Goal: Information Seeking & Learning: Find specific fact

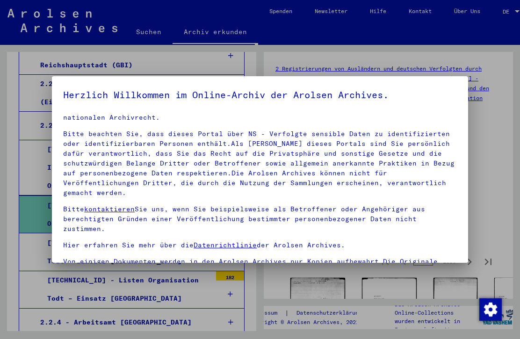
scroll to position [25, 0]
click at [25, 168] on div at bounding box center [260, 169] width 520 height 339
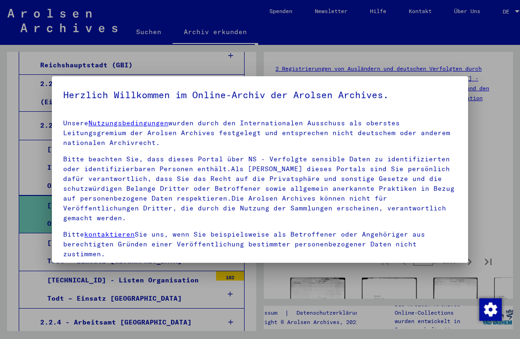
click at [492, 181] on div at bounding box center [260, 169] width 520 height 339
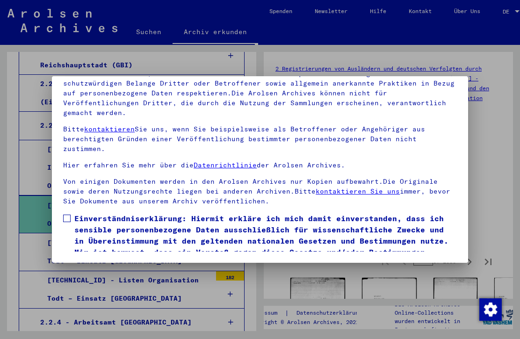
scroll to position [101, 0]
click at [65, 213] on label "Einverständniserklärung: Hiermit erkläre ich mich damit einverstanden, dass ich…" at bounding box center [260, 241] width 394 height 56
click at [86, 274] on button "Ich stimme zu" at bounding box center [98, 283] width 71 height 18
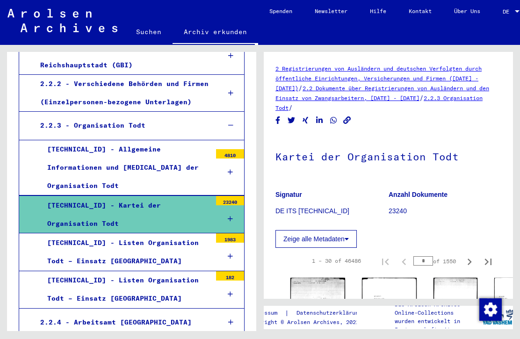
click at [225, 205] on div at bounding box center [230, 219] width 28 height 28
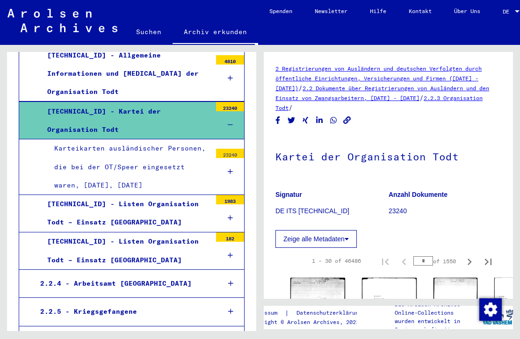
scroll to position [466, 0]
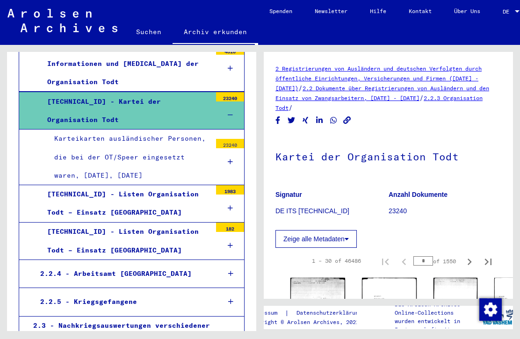
click at [170, 223] on div "[TECHNICAL_ID] - Listen Organisation Todt – Einsatz [GEOGRAPHIC_DATA]" at bounding box center [125, 241] width 171 height 36
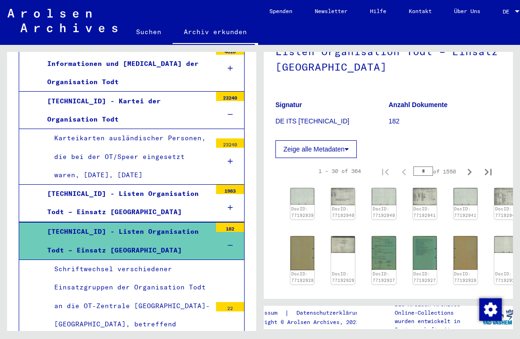
scroll to position [105, 0]
click at [346, 150] on icon at bounding box center [347, 149] width 4 height 7
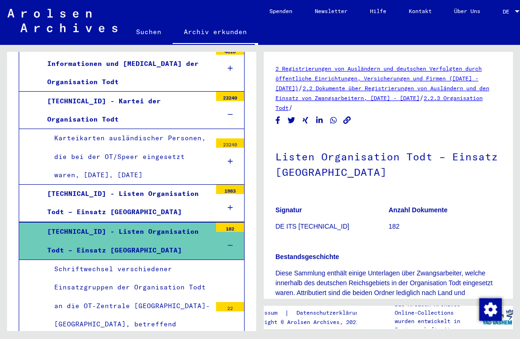
scroll to position [0, 0]
click at [147, 38] on link "Suchen" at bounding box center [149, 32] width 48 height 22
click at [137, 41] on link "Suchen" at bounding box center [149, 33] width 48 height 24
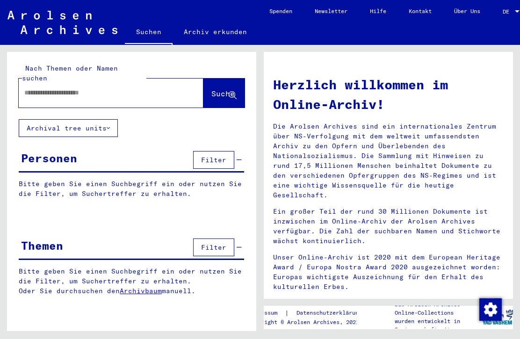
click at [34, 88] on input "text" at bounding box center [99, 93] width 151 height 10
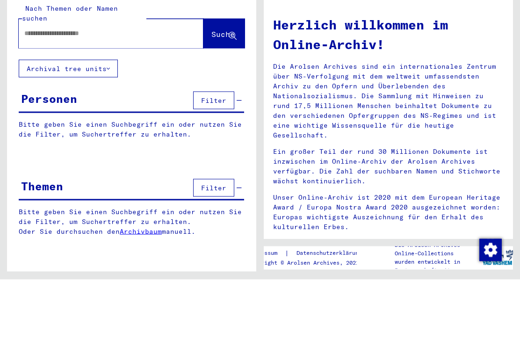
click at [34, 79] on div at bounding box center [111, 93] width 185 height 29
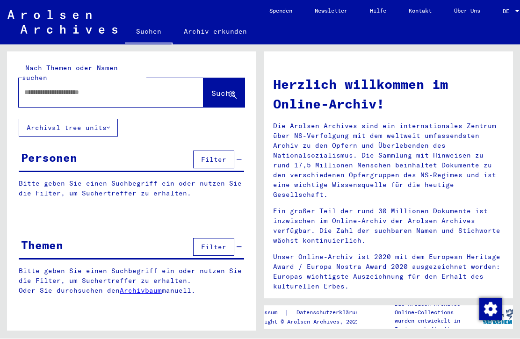
click at [34, 82] on div at bounding box center [97, 92] width 157 height 21
click at [35, 88] on input "text" at bounding box center [99, 93] width 151 height 10
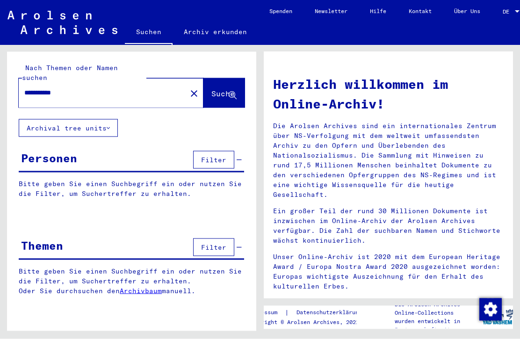
click at [227, 89] on span "Suche" at bounding box center [222, 93] width 23 height 9
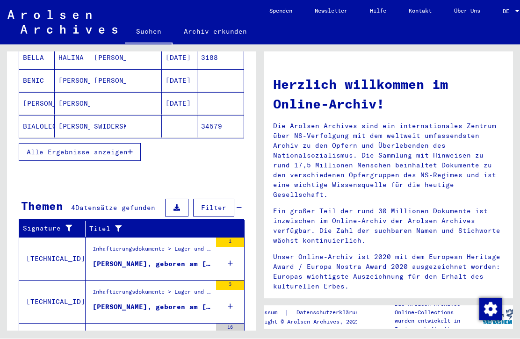
scroll to position [179, 0]
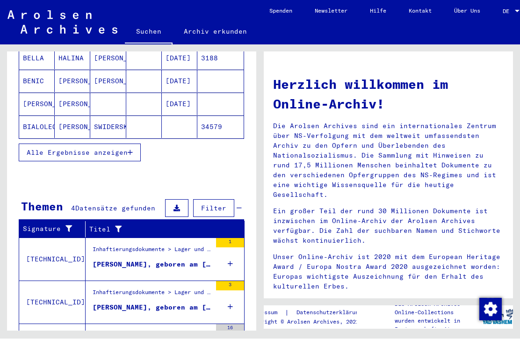
click at [44, 149] on span "Alle Ergebnisse anzeigen" at bounding box center [77, 153] width 101 height 8
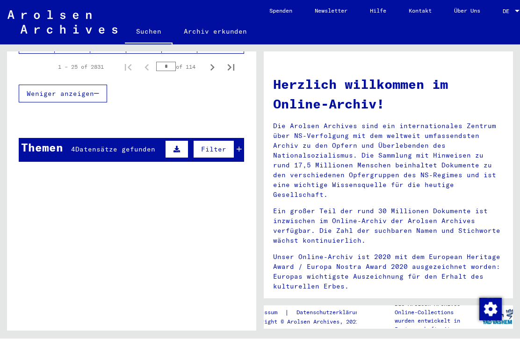
scroll to position [722, 0]
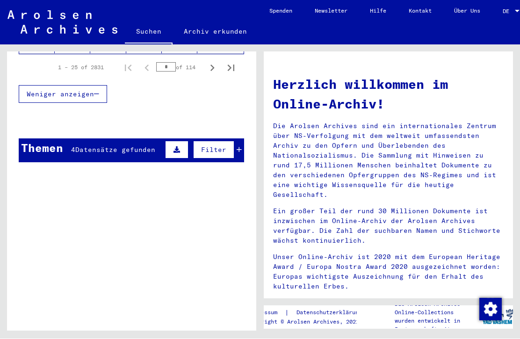
click at [205, 146] on button "Filter" at bounding box center [213, 150] width 41 height 18
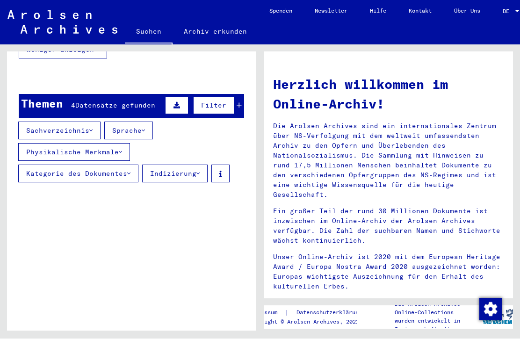
scroll to position [767, 0]
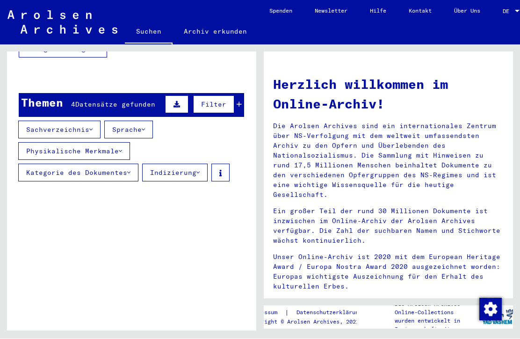
click at [163, 167] on button "Indizierung" at bounding box center [175, 173] width 66 height 18
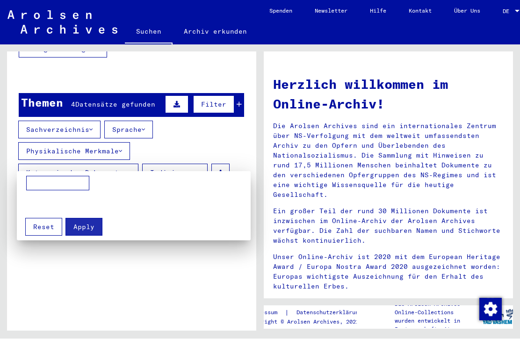
click at [58, 280] on div at bounding box center [260, 169] width 520 height 339
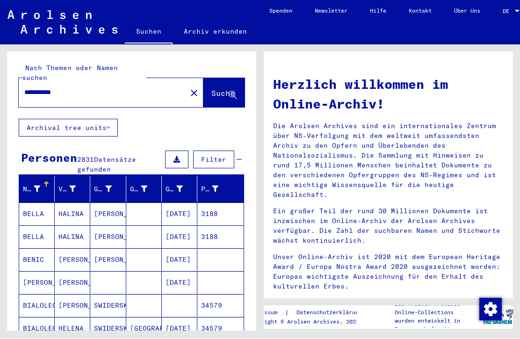
scroll to position [0, 0]
click at [22, 84] on div "**********" at bounding box center [97, 92] width 157 height 21
click at [28, 88] on input "**********" at bounding box center [99, 93] width 151 height 10
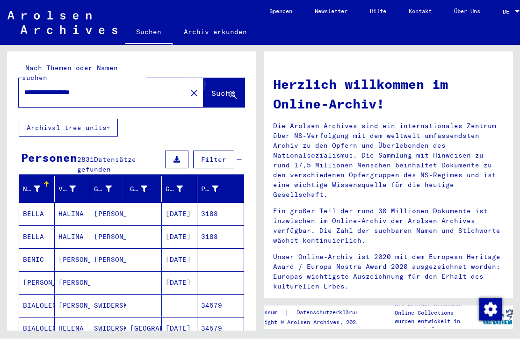
type input "**********"
click at [228, 89] on span "Suche" at bounding box center [222, 93] width 23 height 9
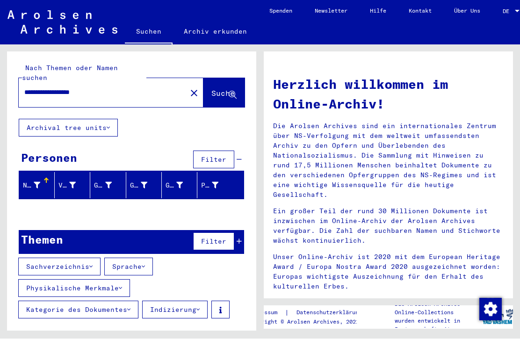
click at [36, 124] on button "Archival tree units" at bounding box center [68, 128] width 99 height 18
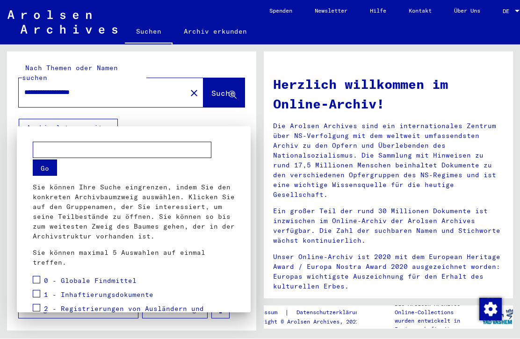
click at [201, 109] on div at bounding box center [260, 169] width 520 height 339
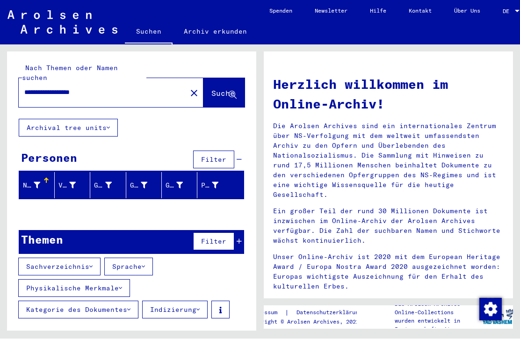
click at [36, 263] on button "Sachverzeichnis" at bounding box center [59, 267] width 82 height 18
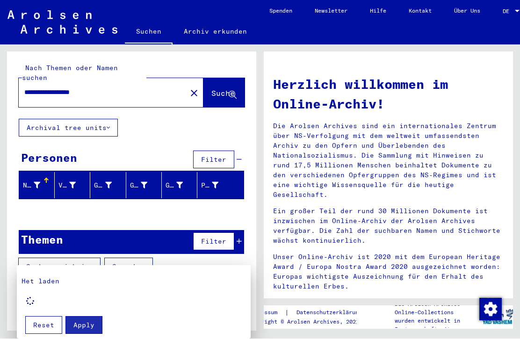
click at [175, 86] on div at bounding box center [260, 169] width 520 height 339
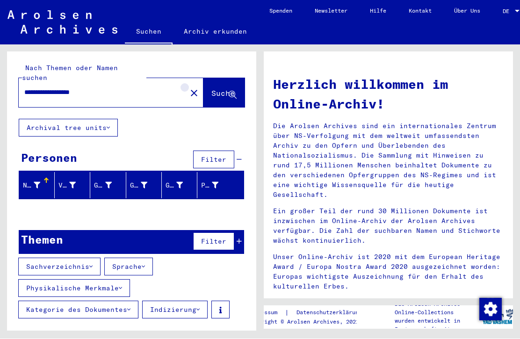
click at [189, 88] on mat-icon "close" at bounding box center [194, 93] width 11 height 11
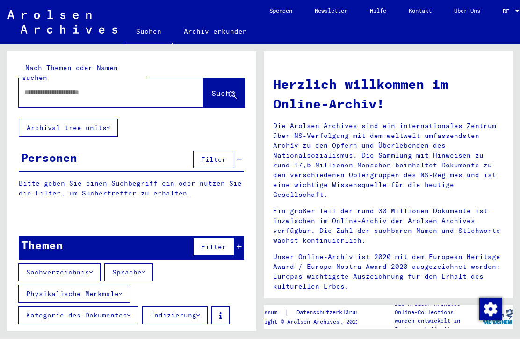
click at [26, 96] on div at bounding box center [111, 93] width 185 height 29
click at [49, 88] on input "text" at bounding box center [99, 93] width 151 height 10
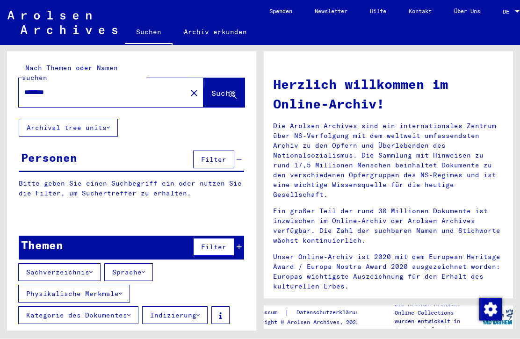
type input "********"
click at [229, 92] on icon at bounding box center [233, 96] width 8 height 8
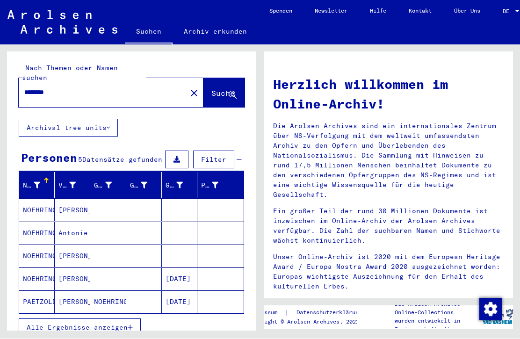
click at [40, 199] on mat-cell "NOEHRING" at bounding box center [37, 210] width 36 height 22
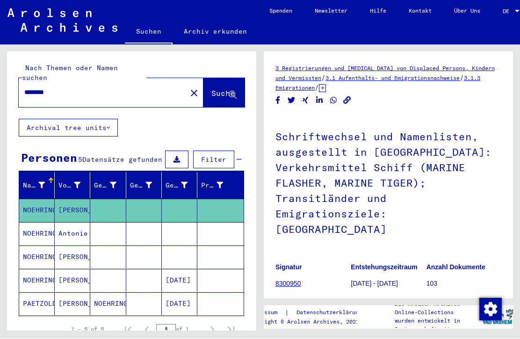
click at [189, 88] on mat-icon "close" at bounding box center [194, 93] width 11 height 11
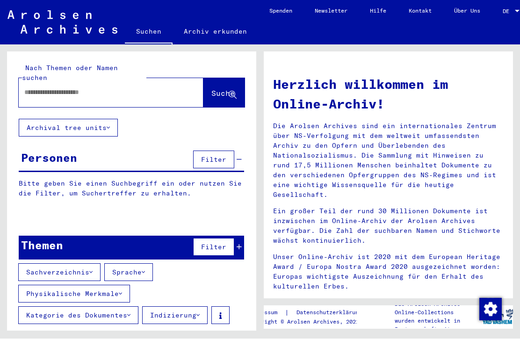
click at [22, 91] on div at bounding box center [97, 92] width 157 height 21
click at [40, 88] on input "text" at bounding box center [99, 93] width 151 height 10
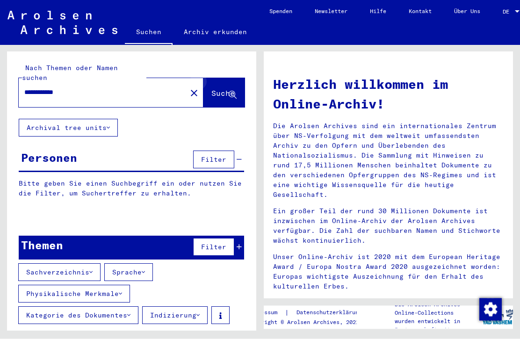
type input "**********"
click at [232, 92] on icon at bounding box center [233, 96] width 8 height 8
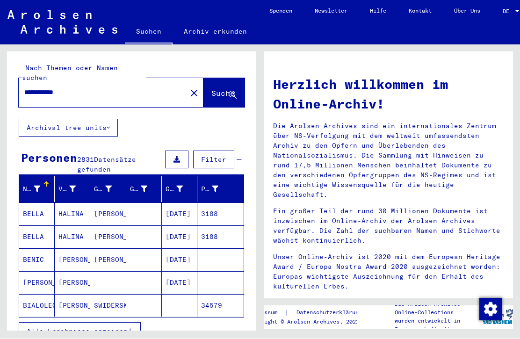
click at [213, 156] on span "Filter" at bounding box center [213, 160] width 25 height 8
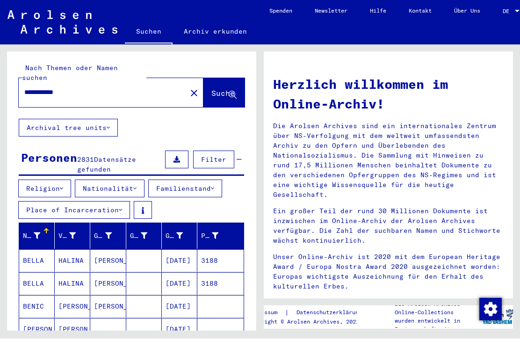
click at [103, 180] on button "Nationalität" at bounding box center [110, 189] width 70 height 18
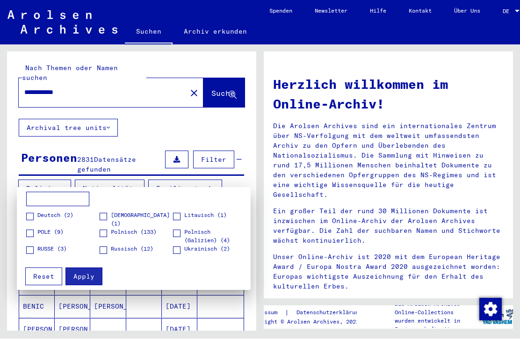
click at [28, 214] on span at bounding box center [29, 216] width 7 height 7
click at [80, 273] on span "Apply" at bounding box center [83, 277] width 21 height 8
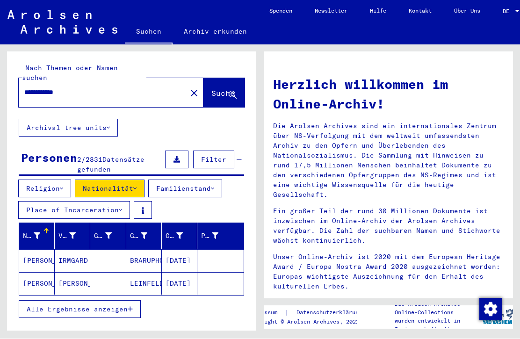
click at [36, 233] on icon at bounding box center [37, 236] width 7 height 7
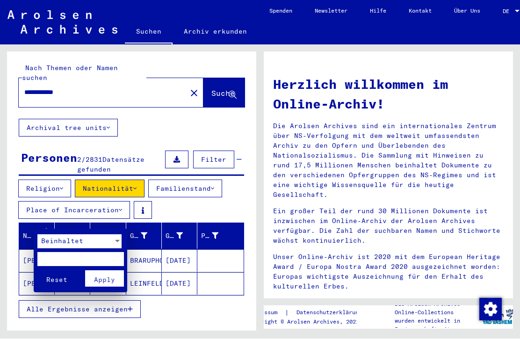
click at [17, 319] on div at bounding box center [260, 169] width 520 height 339
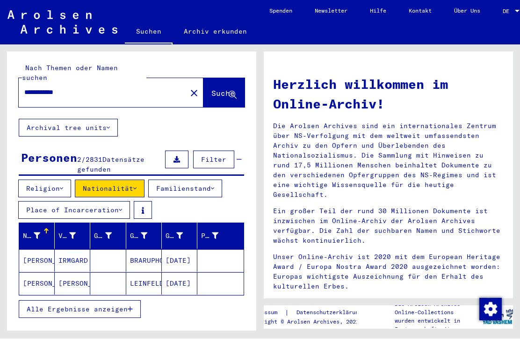
click at [35, 203] on button "Place of Incarceration" at bounding box center [74, 211] width 112 height 18
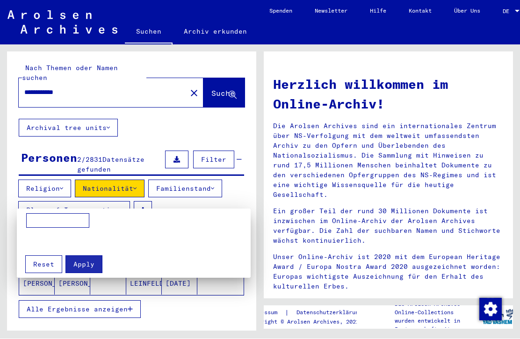
click at [179, 181] on div at bounding box center [260, 169] width 520 height 339
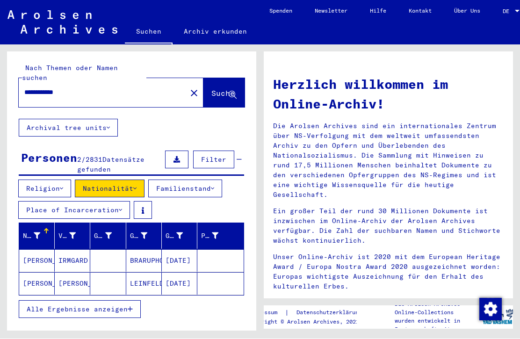
click at [40, 88] on input "**********" at bounding box center [99, 93] width 151 height 10
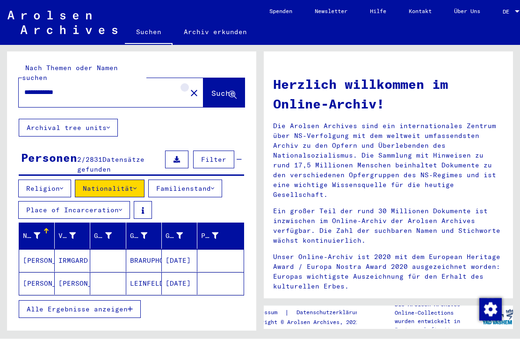
click at [189, 88] on mat-icon "close" at bounding box center [194, 93] width 11 height 11
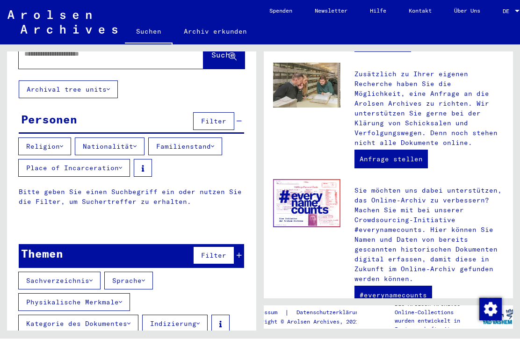
scroll to position [38, 0]
click at [128, 318] on button "Kategorie des Dokumentes" at bounding box center [78, 324] width 120 height 18
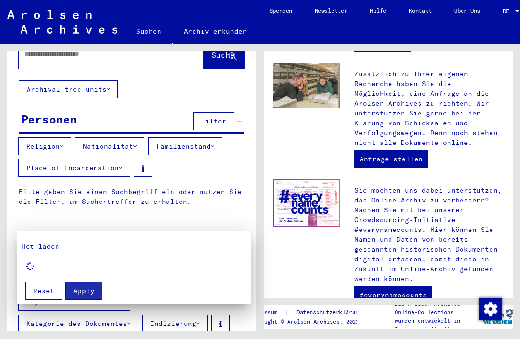
type input "**********"
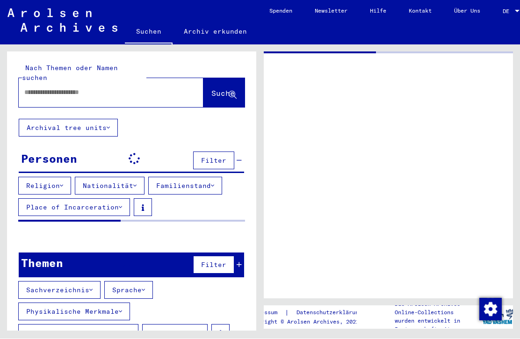
type input "********"
